Goal: Find specific page/section: Find specific page/section

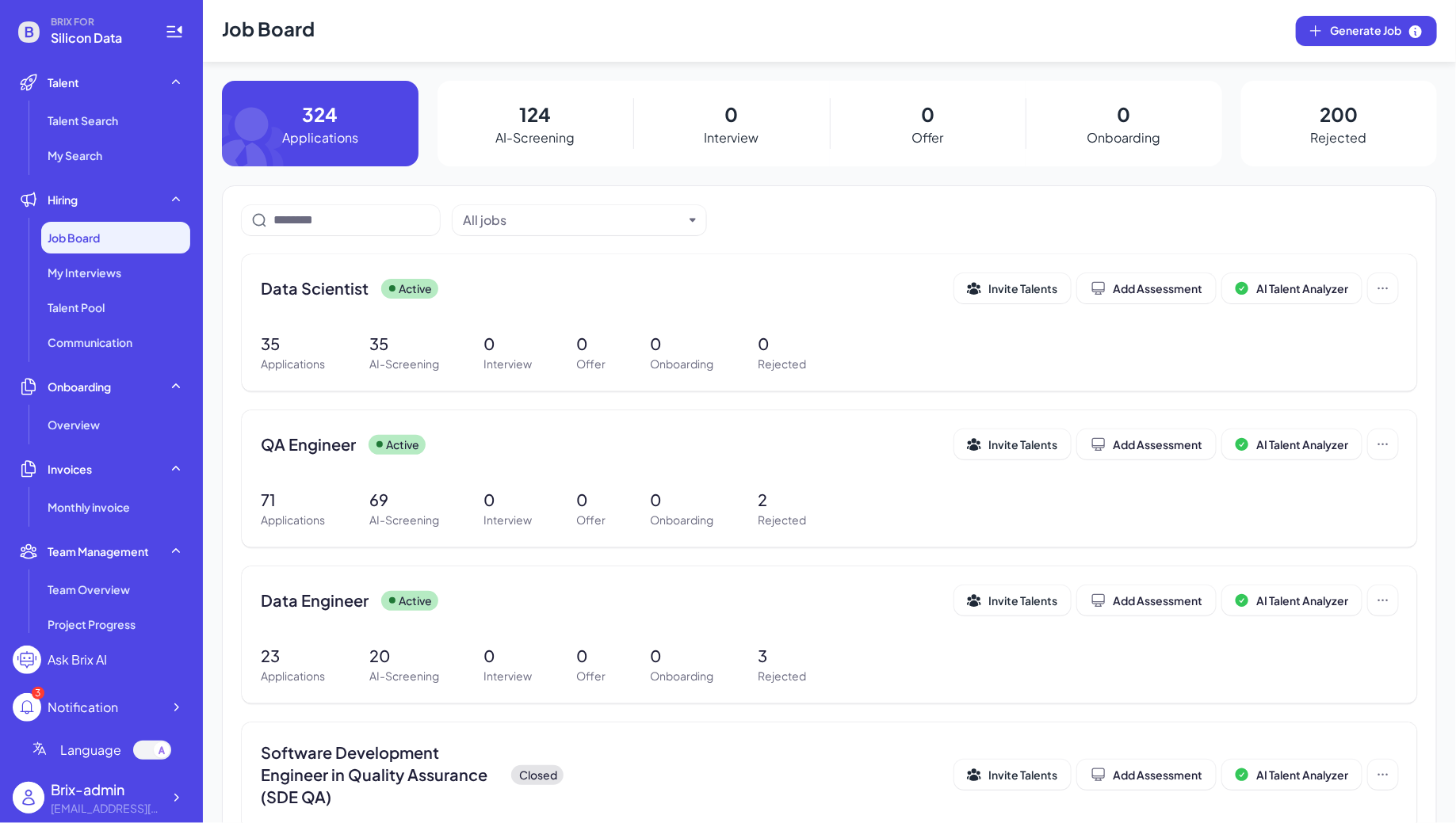
scroll to position [267, 0]
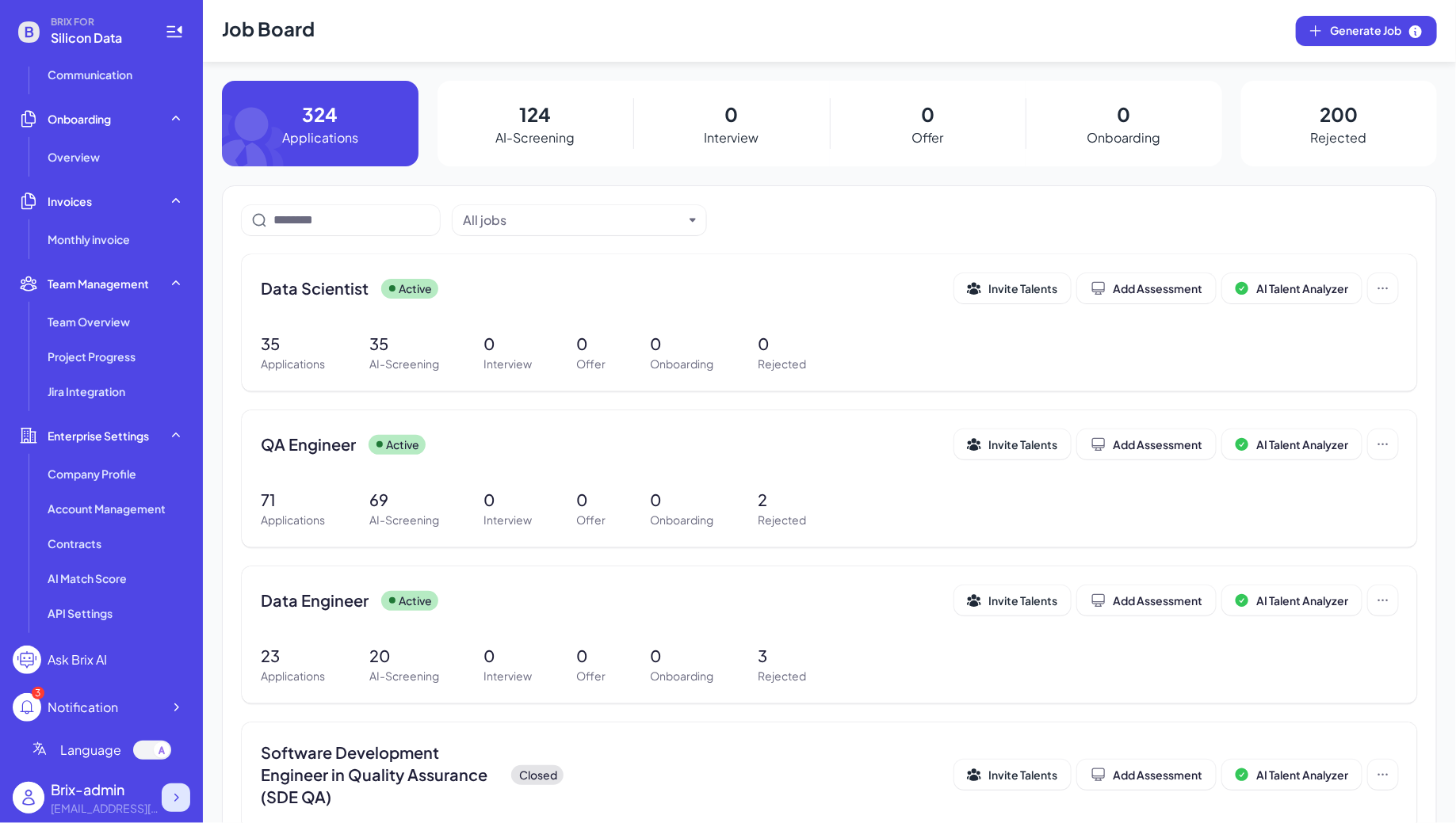
click at [180, 786] on div at bounding box center [175, 798] width 28 height 28
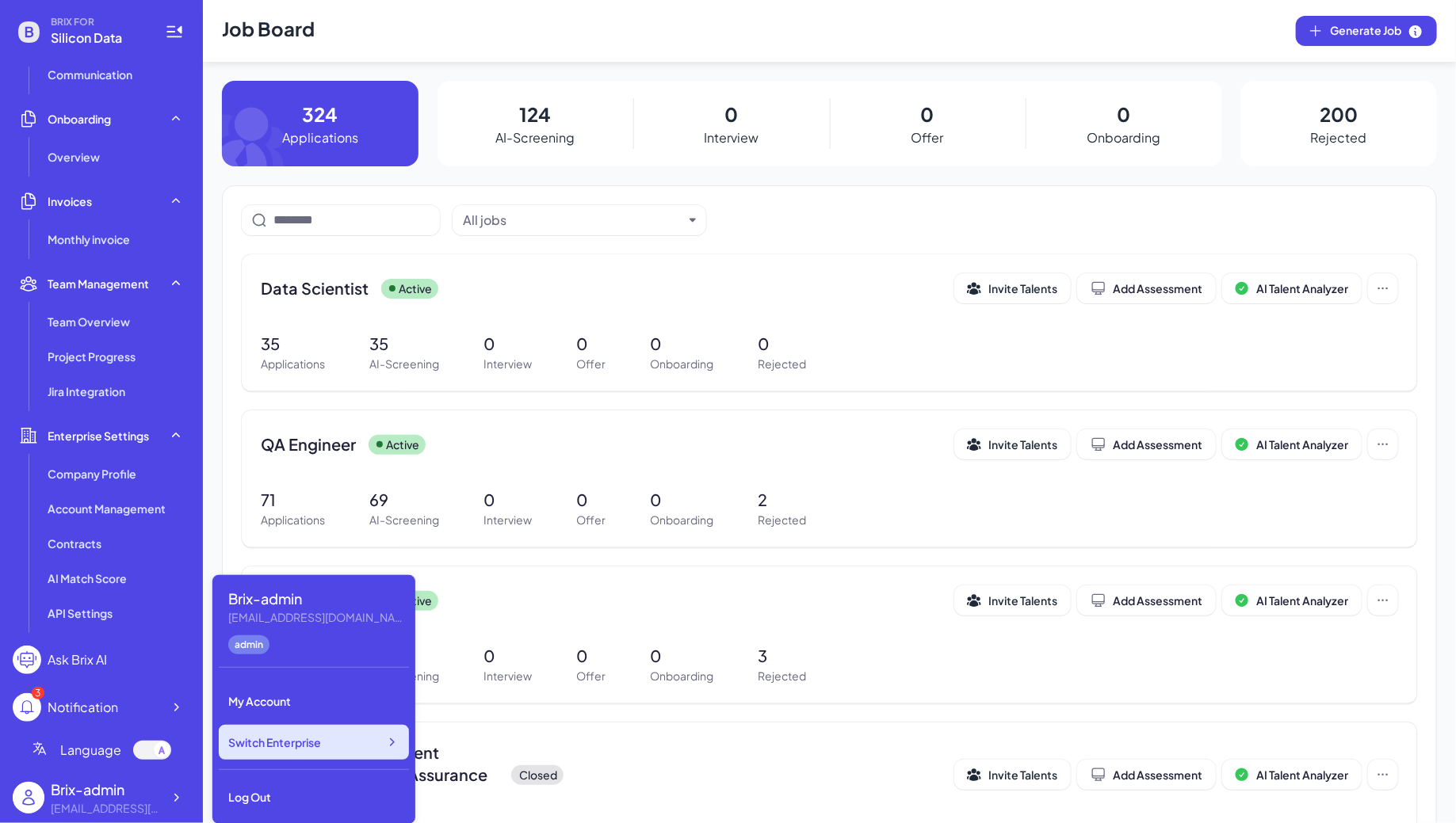
click at [342, 741] on div "Switch Enterprise" at bounding box center [314, 743] width 190 height 35
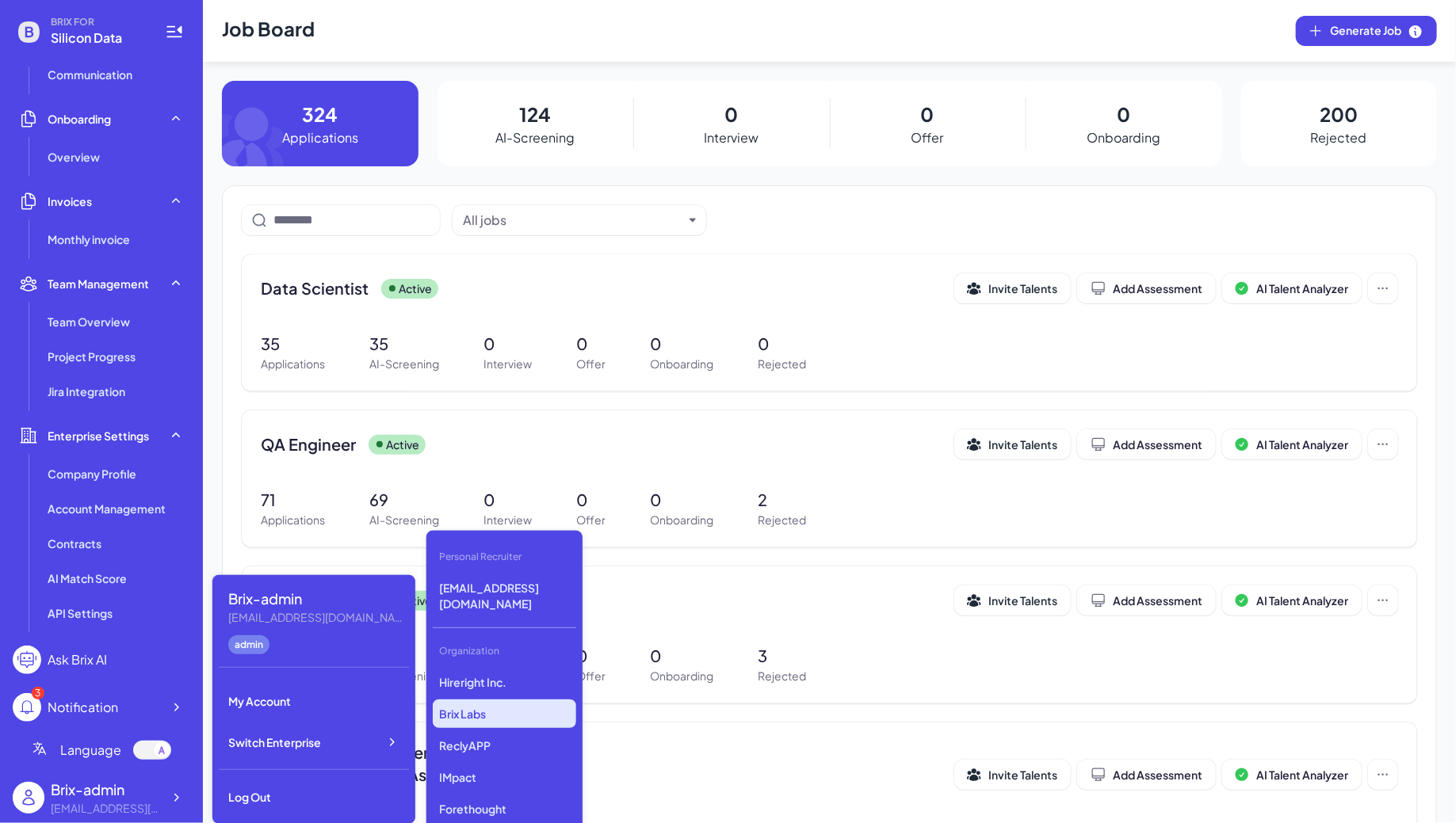
scroll to position [2375, 0]
click at [492, 740] on p "Skywalk Inc." at bounding box center [505, 748] width 143 height 28
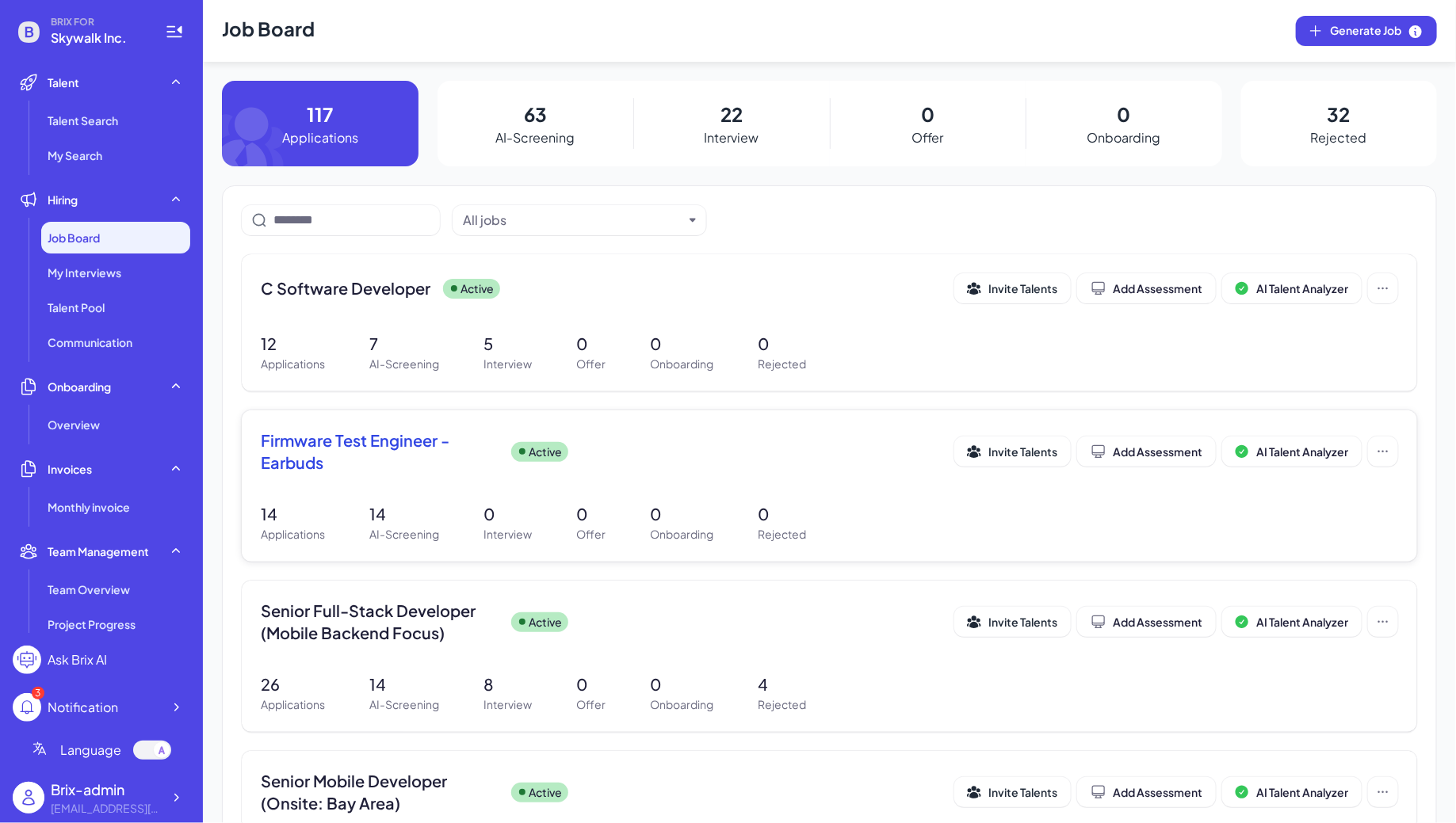
click at [511, 446] on div "Active" at bounding box center [540, 452] width 57 height 20
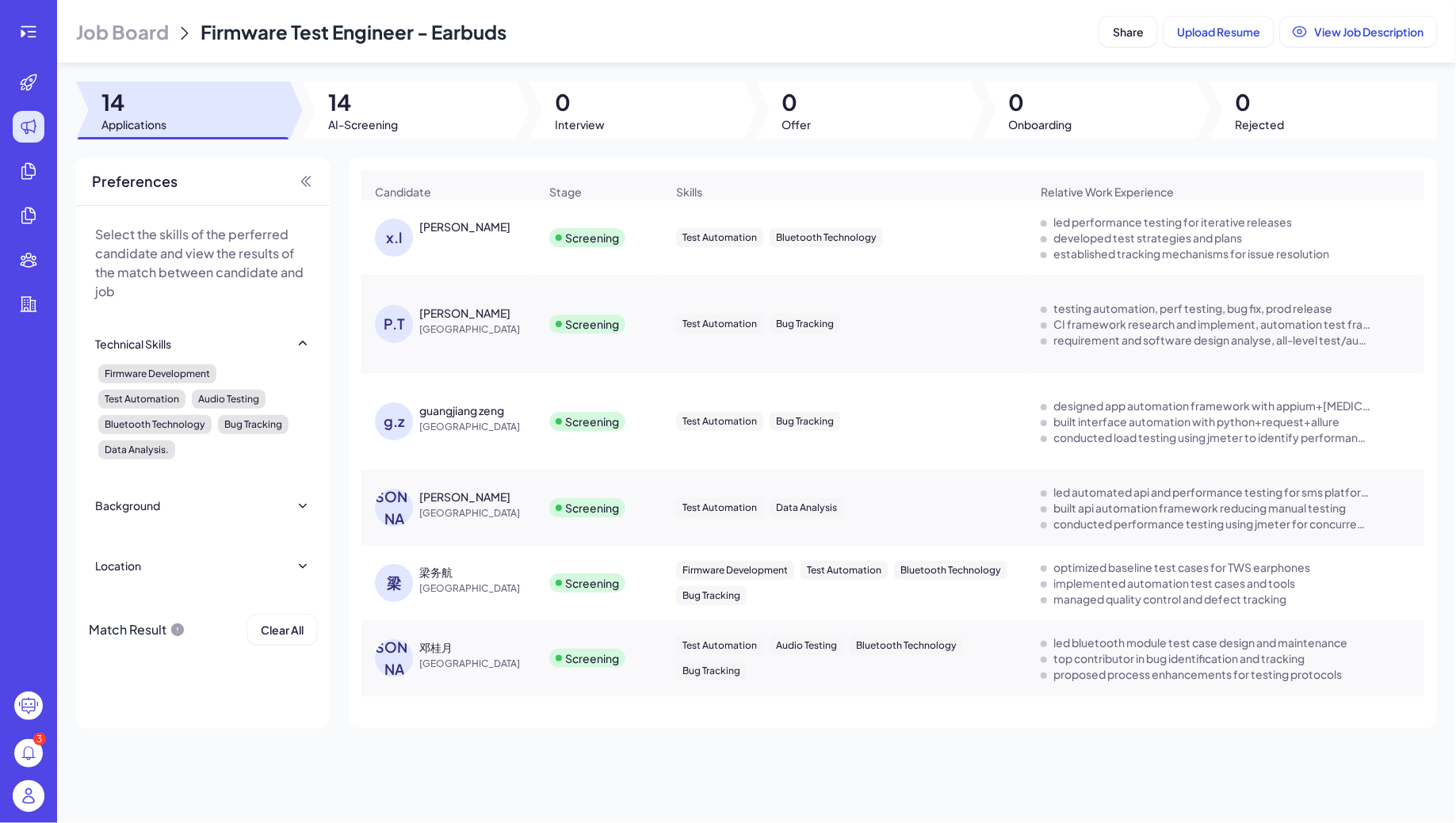
click at [114, 26] on span "Job Board" at bounding box center [122, 31] width 93 height 25
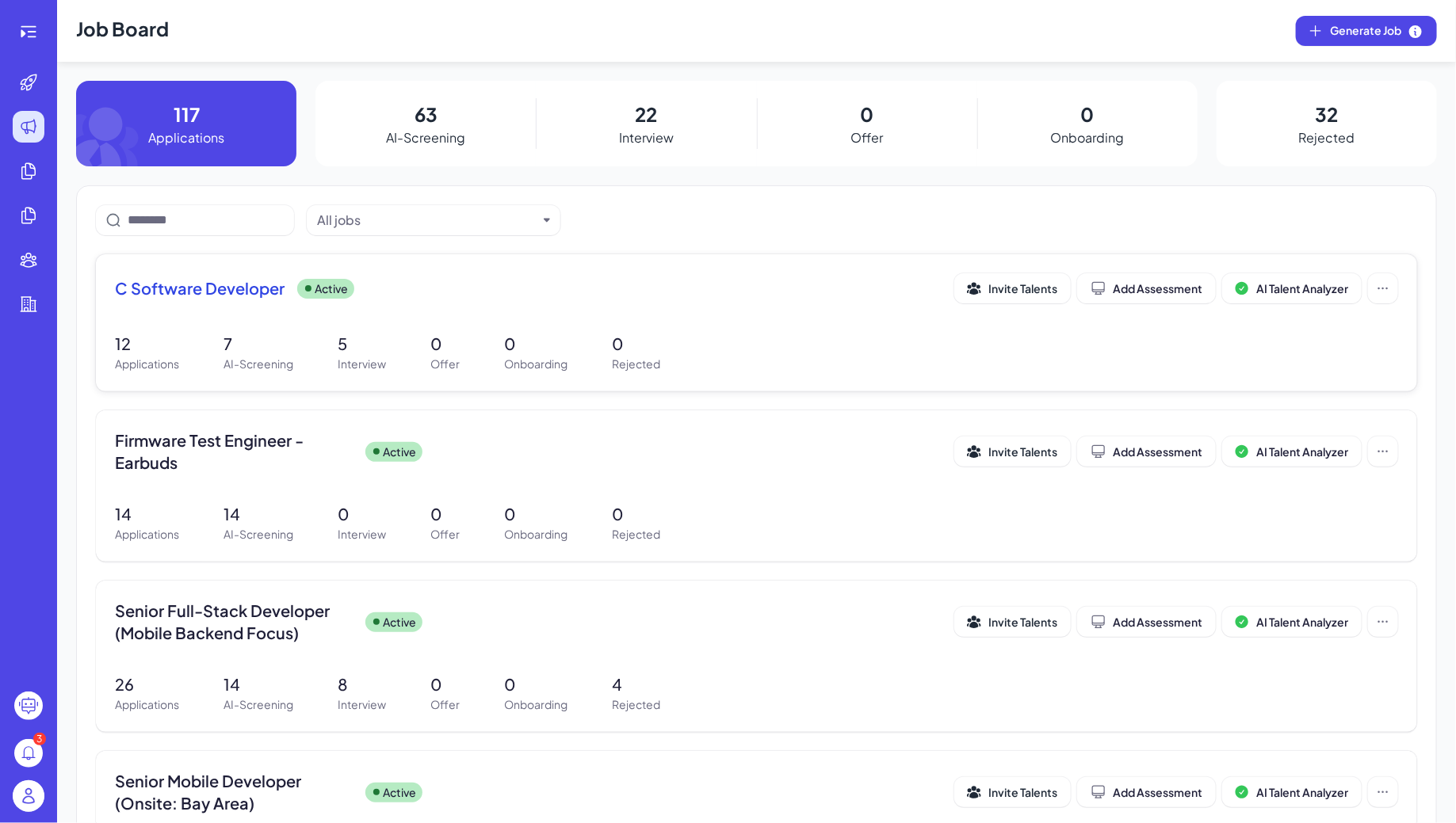
click at [419, 346] on div "12 Applications 7 AI-Screening 5 Interview 0 Offer 0 Onboarding 0 Rejected" at bounding box center [755, 352] width 1283 height 40
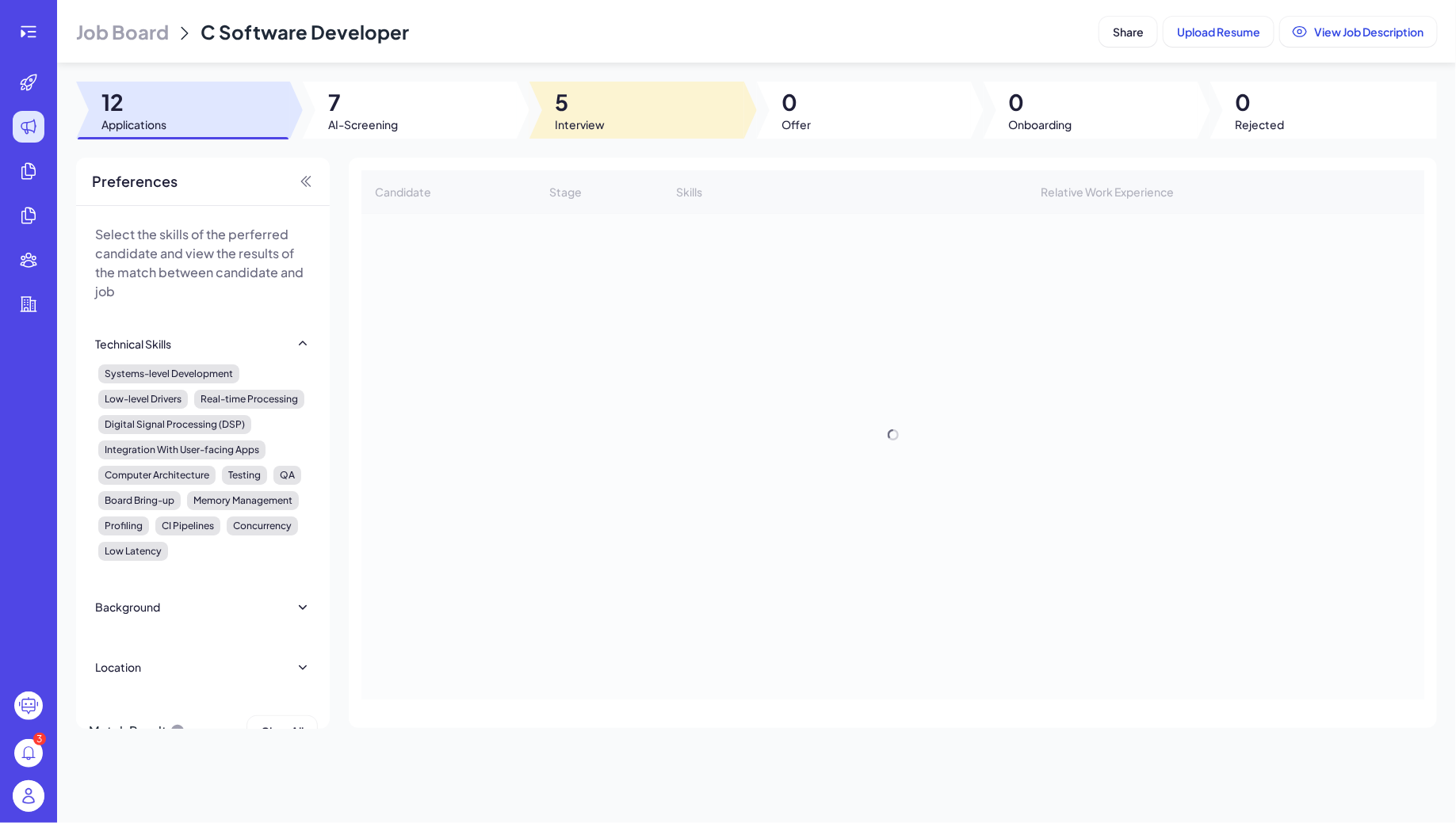
click at [651, 106] on div at bounding box center [636, 110] width 214 height 57
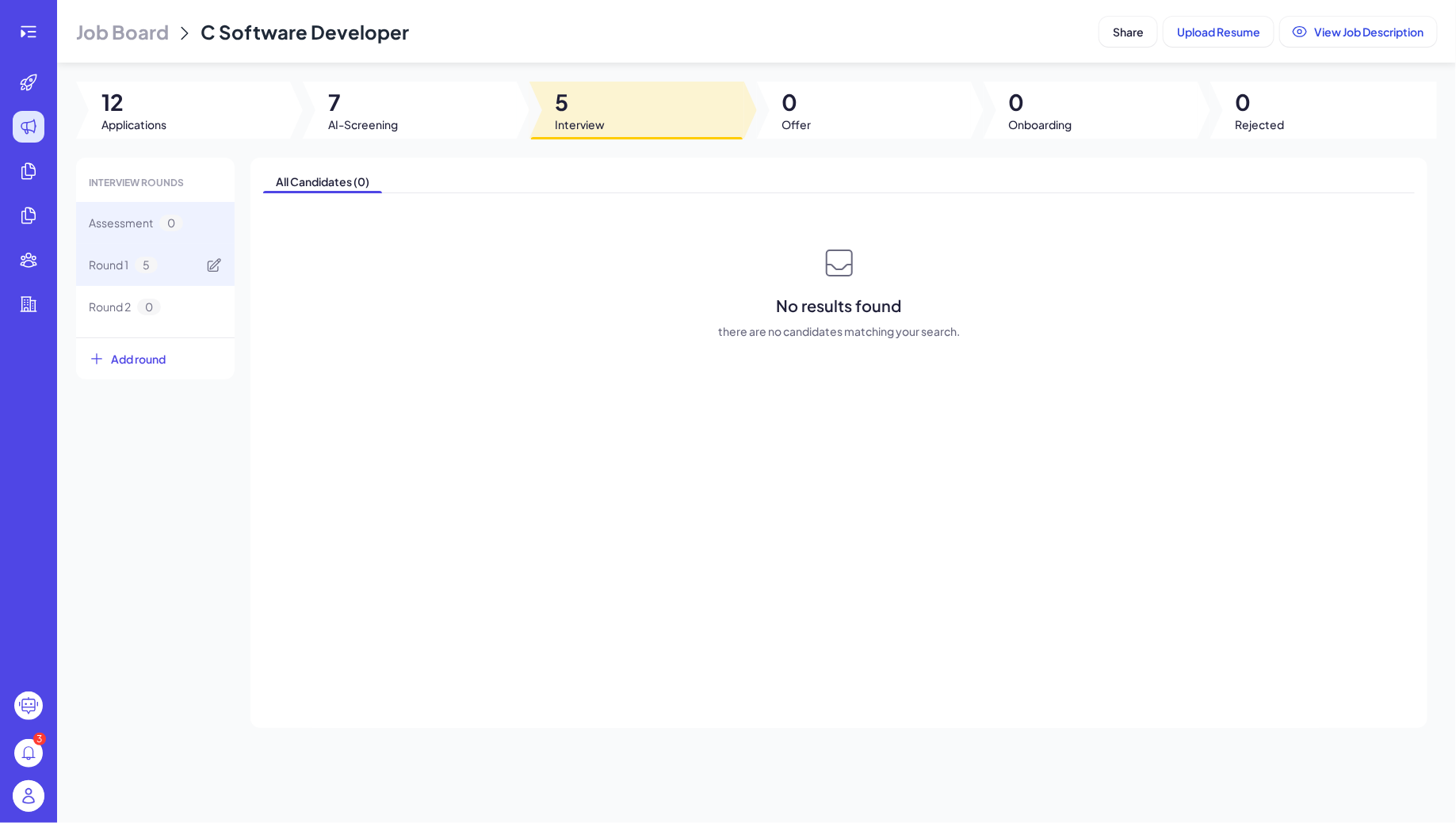
click at [126, 278] on div "Round 1 5" at bounding box center [156, 265] width 159 height 42
